Goal: Task Accomplishment & Management: Manage account settings

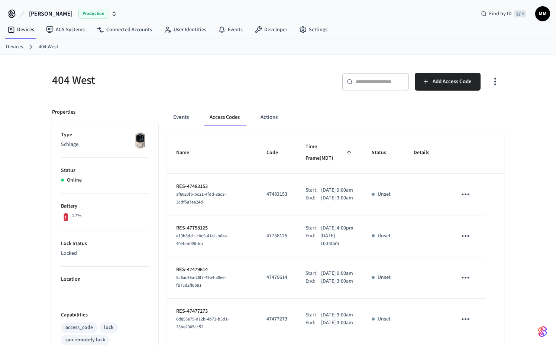
click at [16, 46] on link "Devices" at bounding box center [14, 47] width 17 height 8
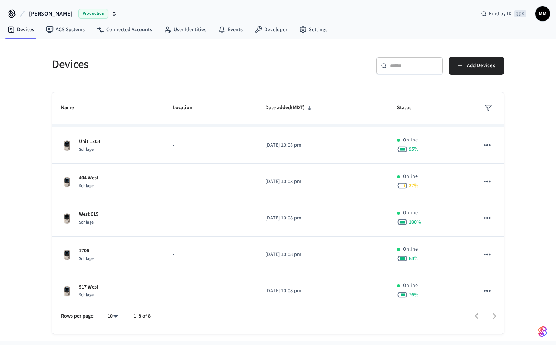
scroll to position [70, 0]
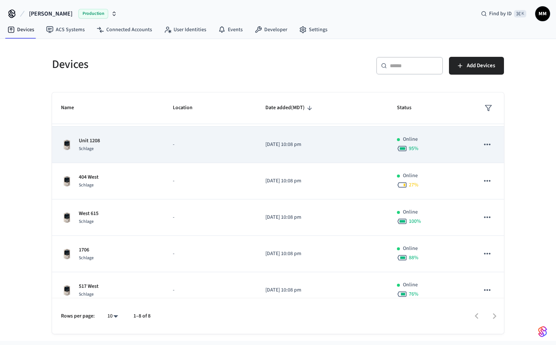
click at [142, 157] on td "Unit 1208 Schlage" at bounding box center [108, 145] width 112 height 36
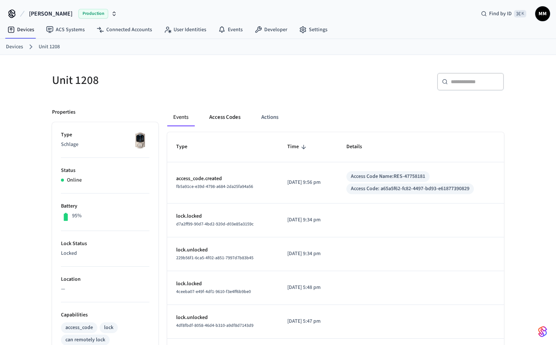
click at [232, 113] on button "Access Codes" at bounding box center [224, 118] width 43 height 18
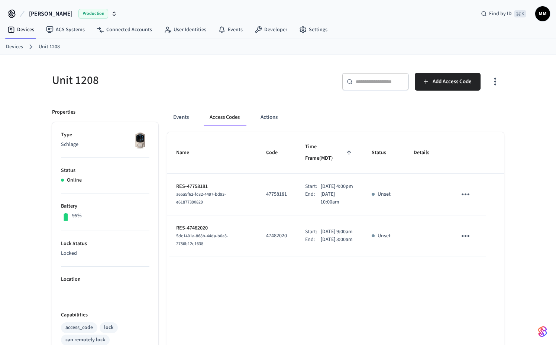
scroll to position [0, 0]
click at [20, 48] on link "Devices" at bounding box center [14, 47] width 17 height 8
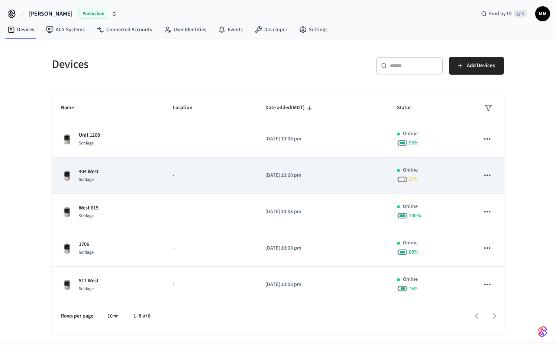
scroll to position [110, 0]
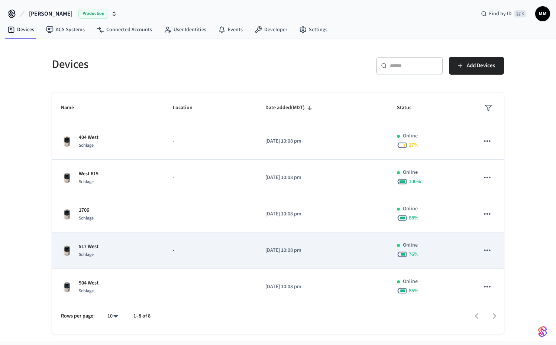
click at [119, 252] on div "517 West Schlage" at bounding box center [108, 251] width 94 height 16
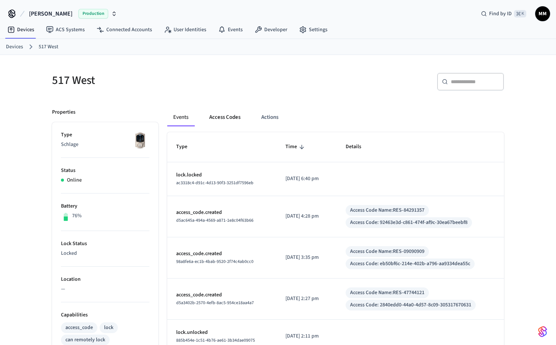
click at [235, 116] on button "Access Codes" at bounding box center [224, 118] width 43 height 18
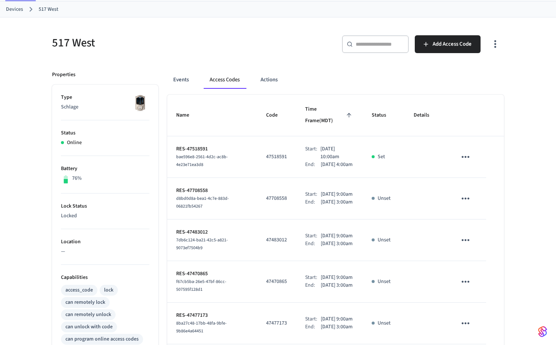
scroll to position [39, 0]
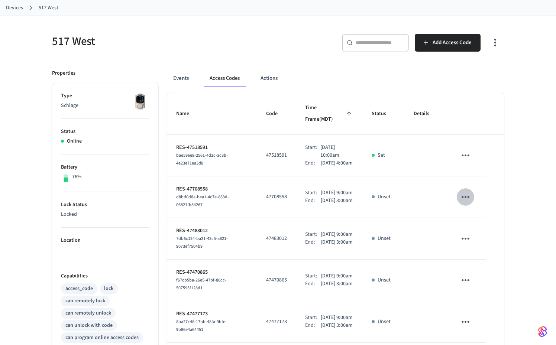
click at [471, 203] on icon "sticky table" at bounding box center [466, 197] width 12 height 12
click at [489, 249] on li "Delete" at bounding box center [483, 250] width 35 height 20
